Goal: Information Seeking & Learning: Learn about a topic

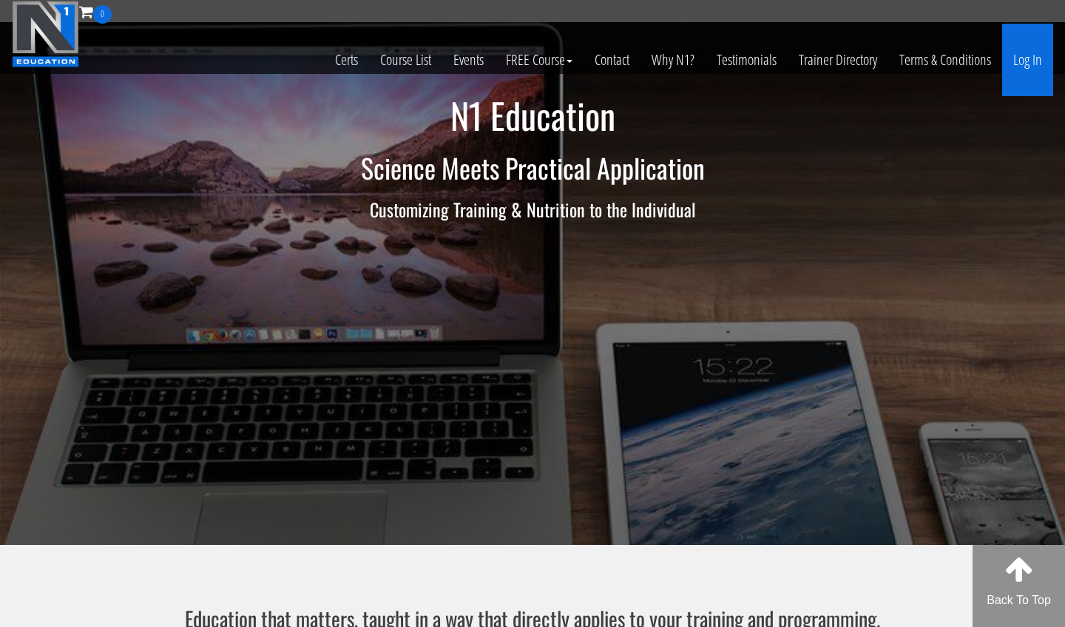
click at [1014, 60] on link "Log In" at bounding box center [1027, 60] width 51 height 72
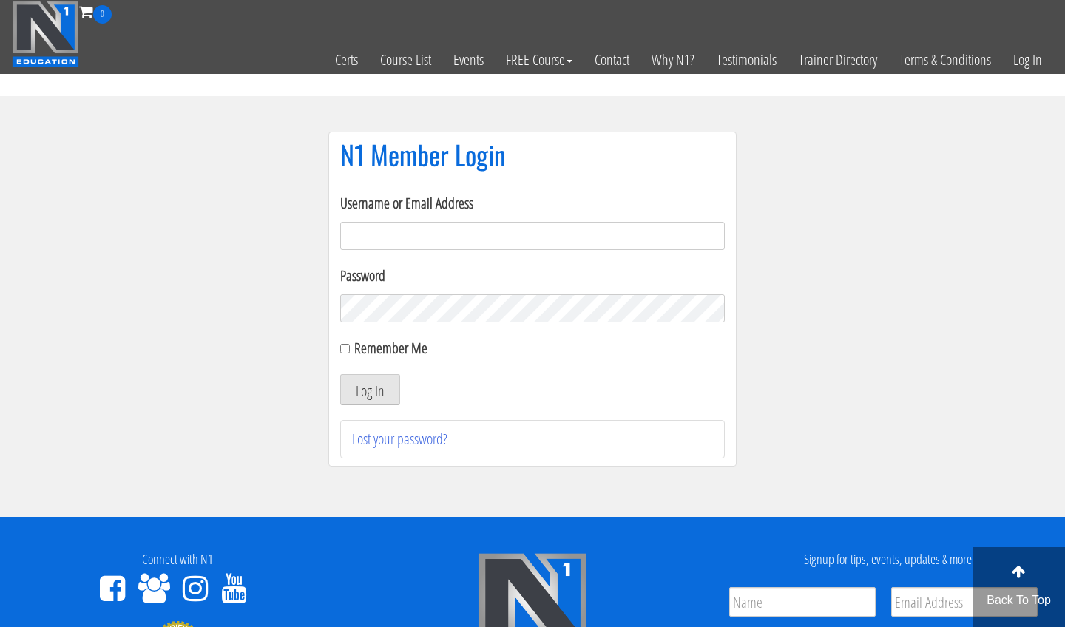
type input "[EMAIL_ADDRESS][DOMAIN_NAME]"
click at [370, 390] on button "Log In" at bounding box center [370, 389] width 60 height 31
click at [371, 390] on button "Log In" at bounding box center [370, 389] width 60 height 31
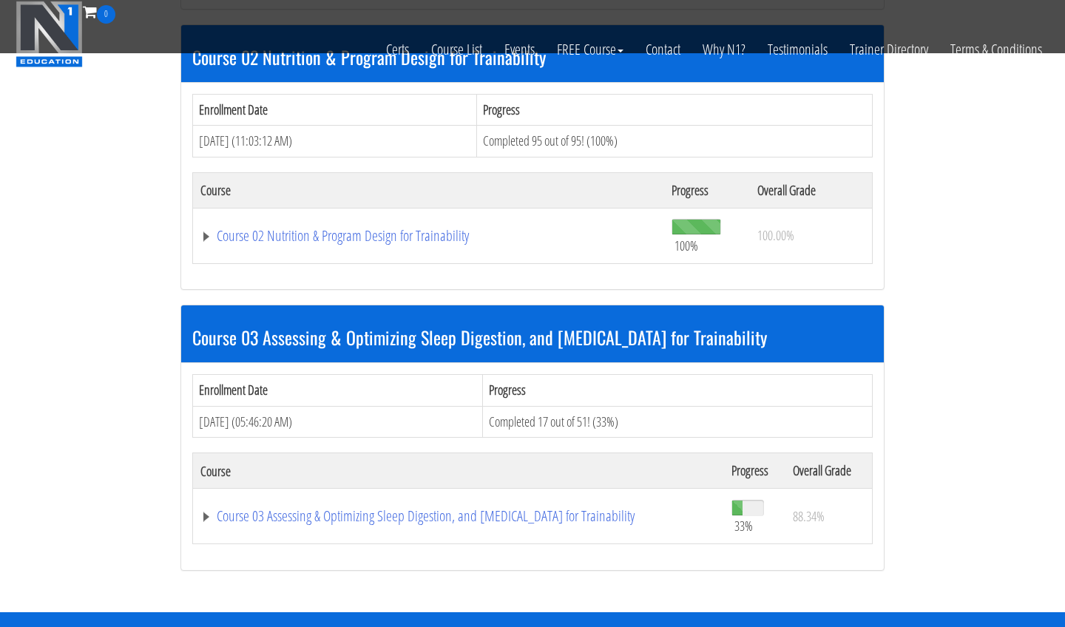
scroll to position [748, 0]
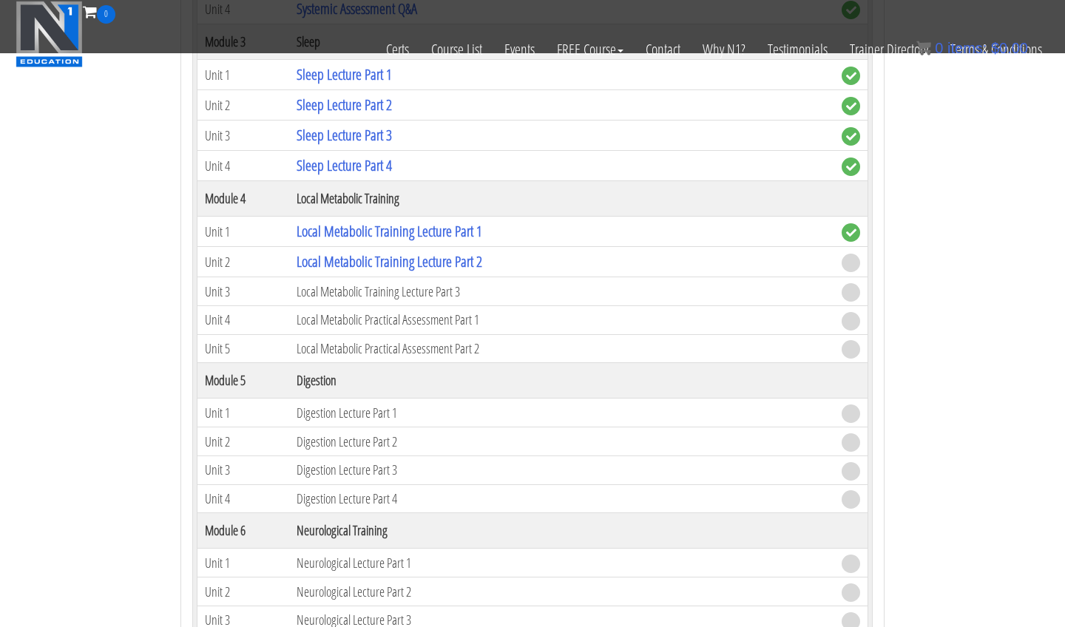
scroll to position [1661, 0]
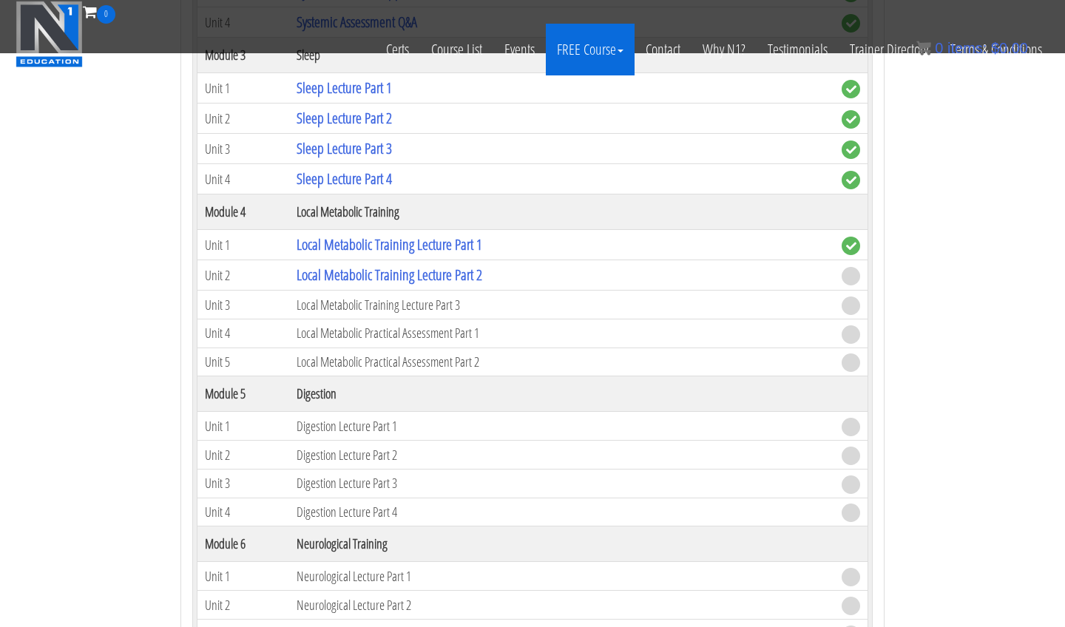
click at [450, 274] on link "Local Metabolic Training Lecture Part 2" at bounding box center [390, 275] width 186 height 20
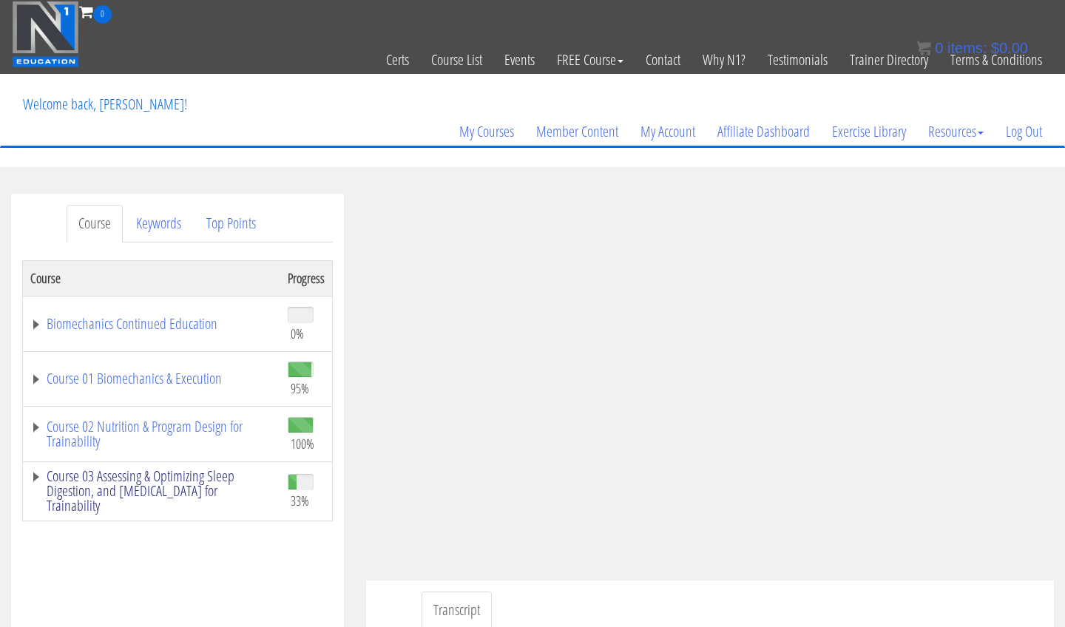
click at [33, 476] on link "Course 03 Assessing & Optimizing Sleep Digestion, and Stress Management for Tra…" at bounding box center [151, 491] width 243 height 44
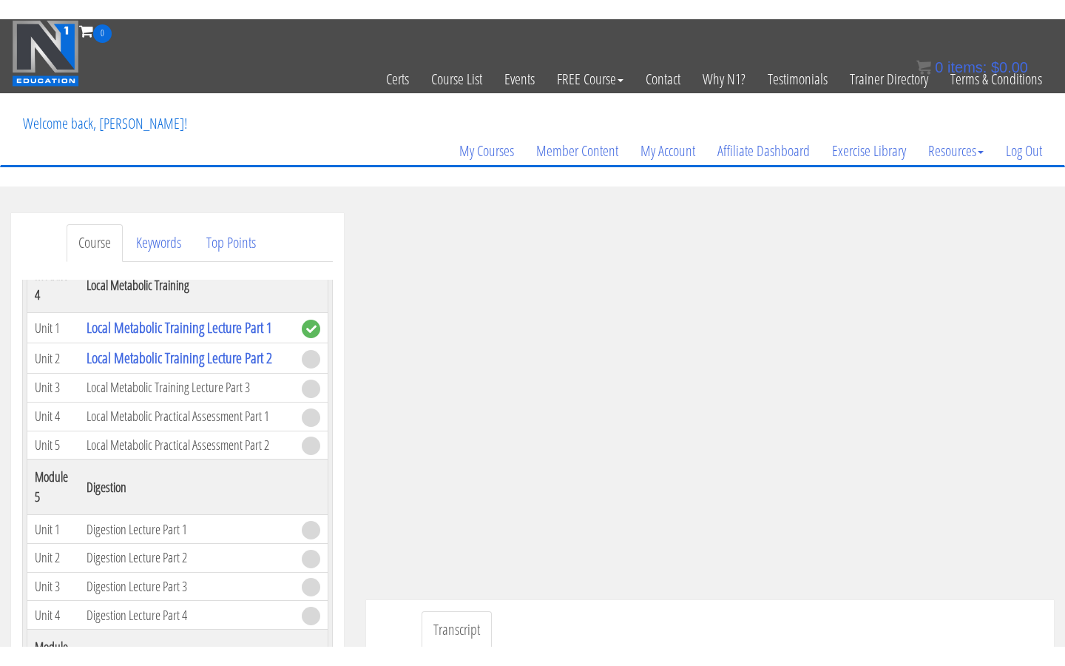
scroll to position [981, 0]
